Goal: Task Accomplishment & Management: Manage account settings

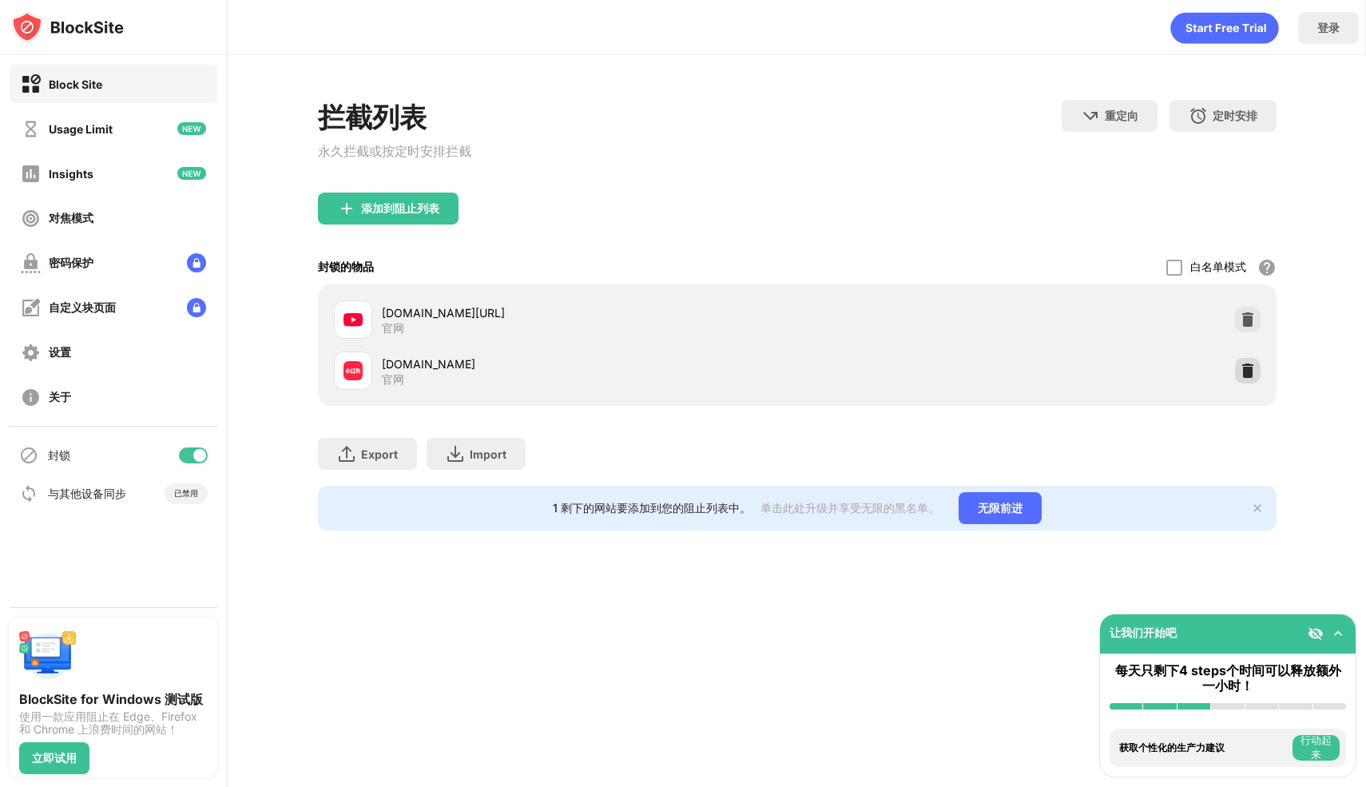
click at [1240, 368] on img at bounding box center [1248, 371] width 16 height 16
